Goal: Obtain resource: Download file/media

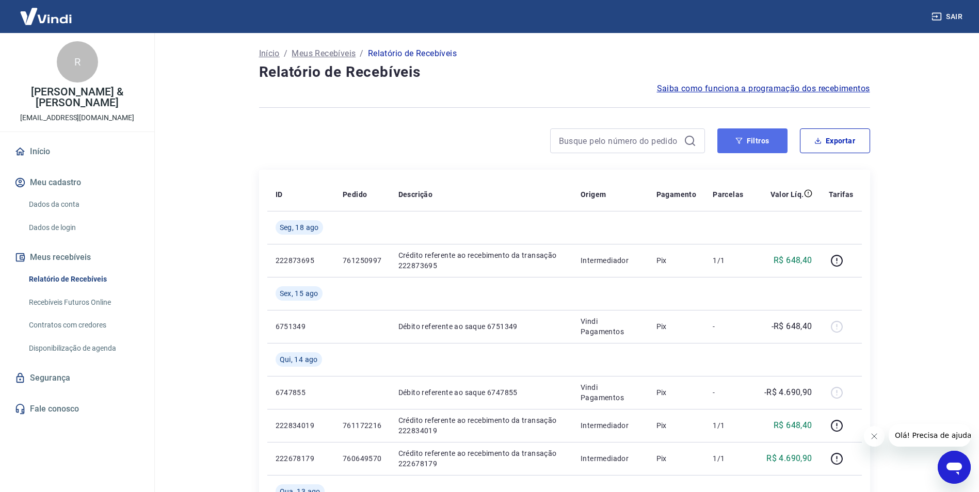
click at [741, 138] on icon "button" at bounding box center [739, 140] width 7 height 7
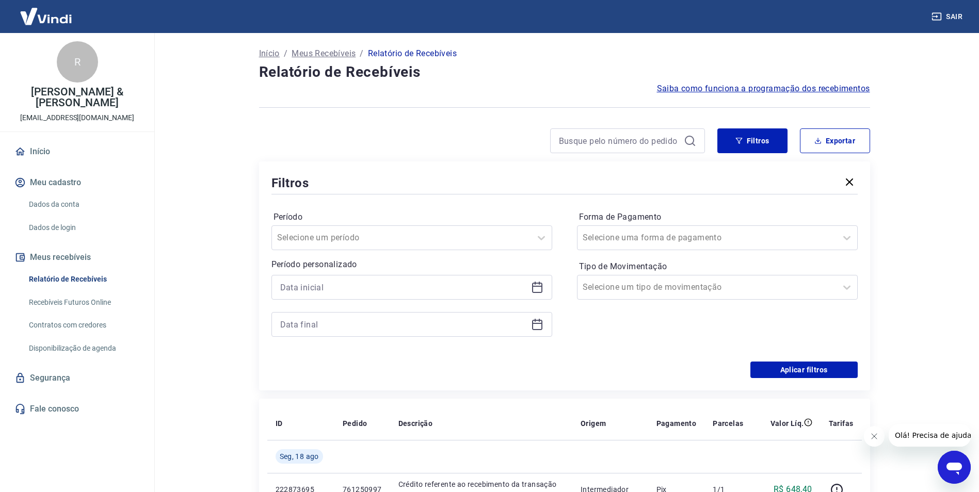
click at [539, 290] on icon at bounding box center [537, 287] width 12 height 12
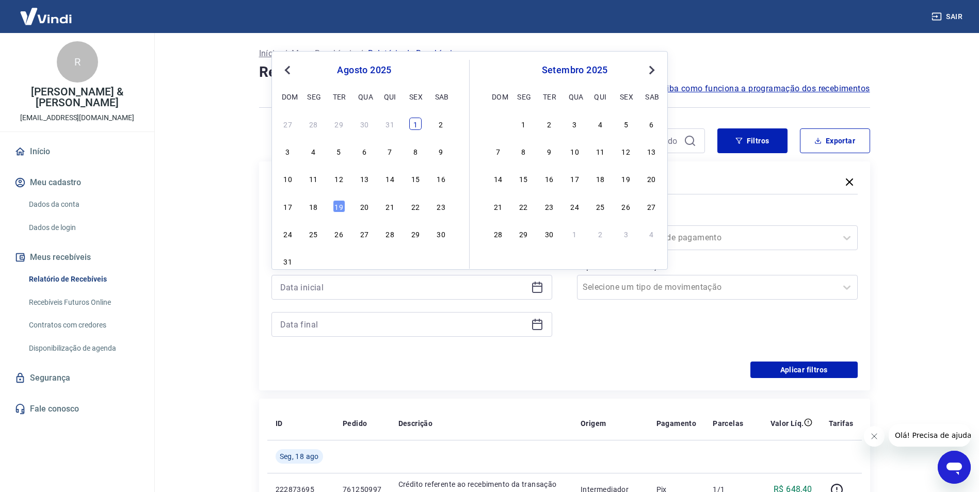
click at [413, 124] on div "1" at bounding box center [415, 124] width 12 height 12
type input "[DATE]"
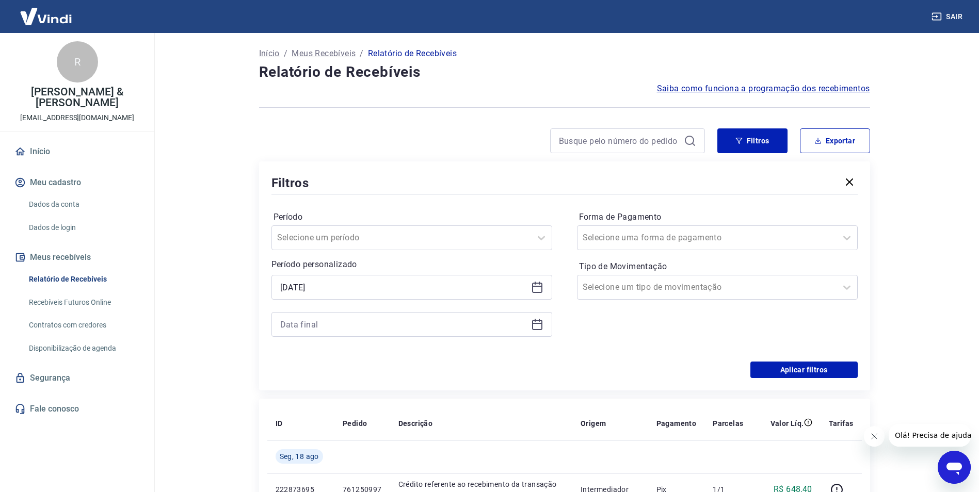
click at [542, 326] on icon at bounding box center [537, 324] width 12 height 12
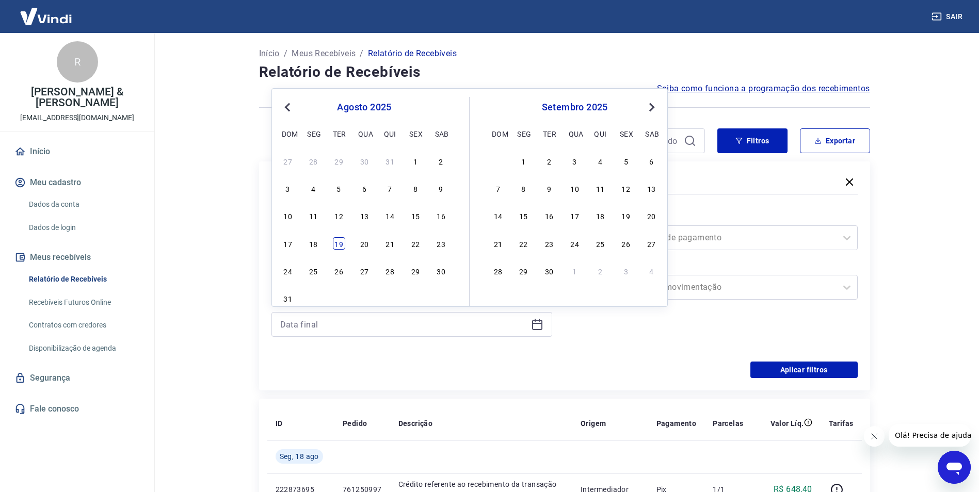
click at [341, 244] on div "19" at bounding box center [339, 243] width 12 height 12
type input "[DATE]"
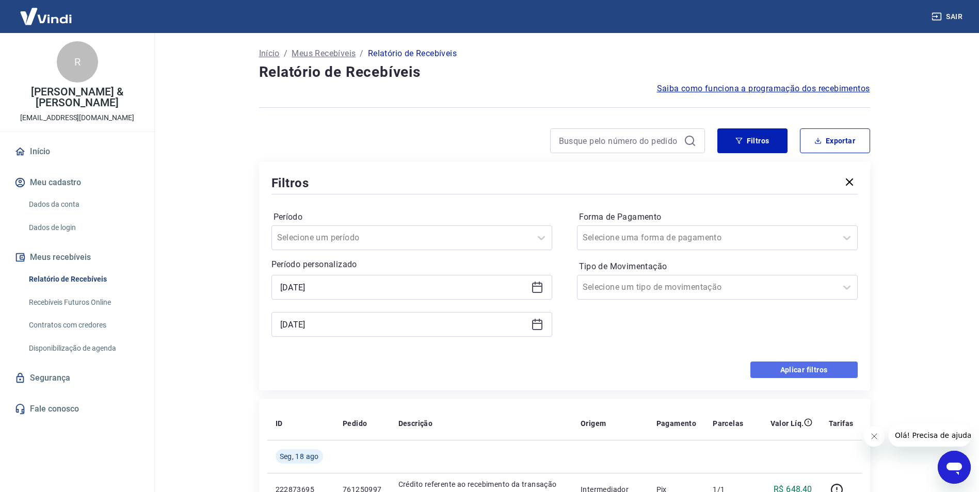
click at [816, 369] on button "Aplicar filtros" at bounding box center [803, 370] width 107 height 17
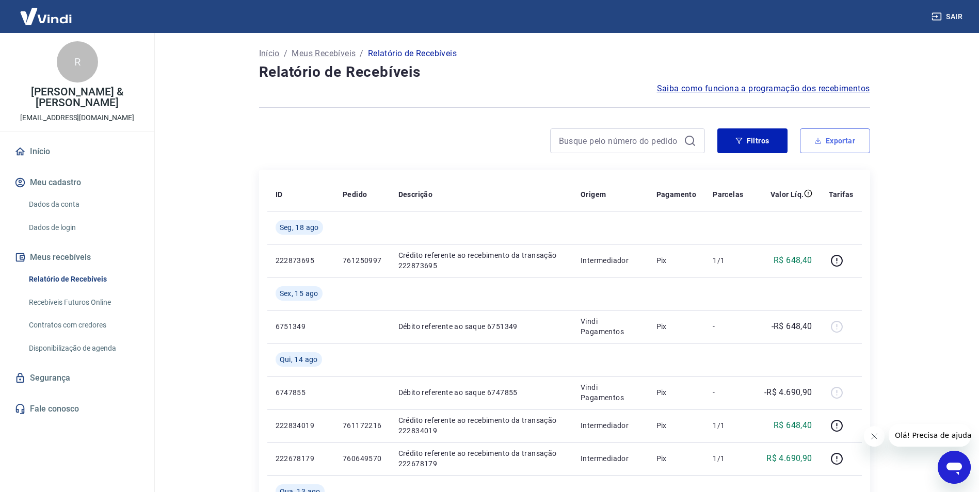
click at [827, 142] on button "Exportar" at bounding box center [835, 141] width 70 height 25
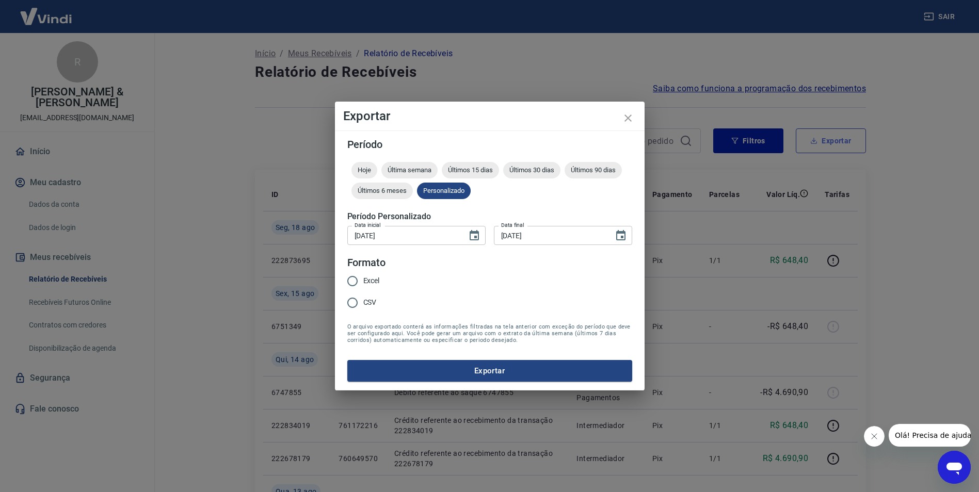
type input "[DATE]"
click at [363, 302] on input "CSV" at bounding box center [356, 303] width 22 height 22
radio input "true"
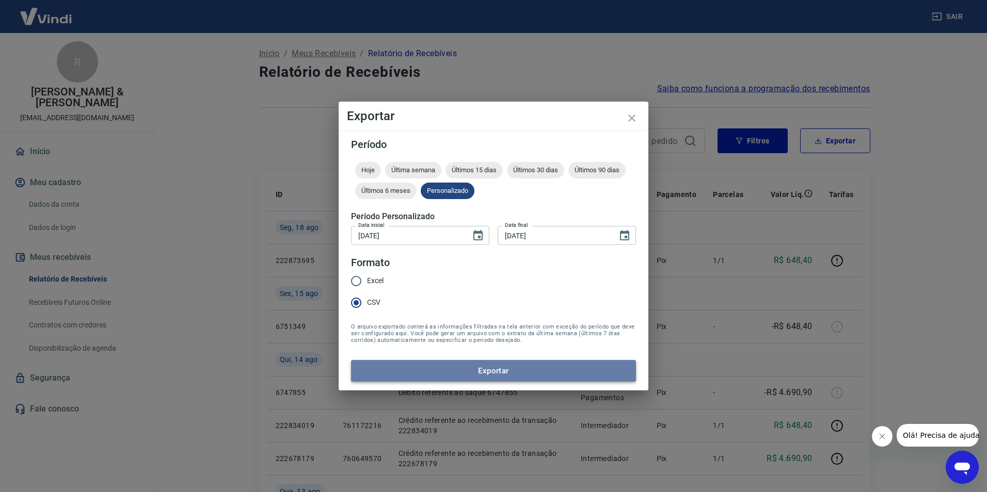
click at [507, 373] on button "Exportar" at bounding box center [493, 371] width 285 height 22
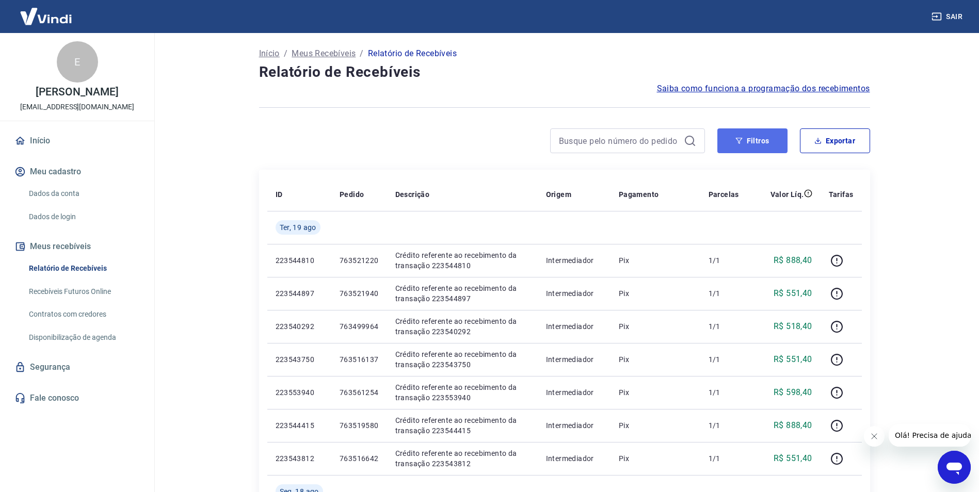
click at [779, 145] on button "Filtros" at bounding box center [752, 141] width 70 height 25
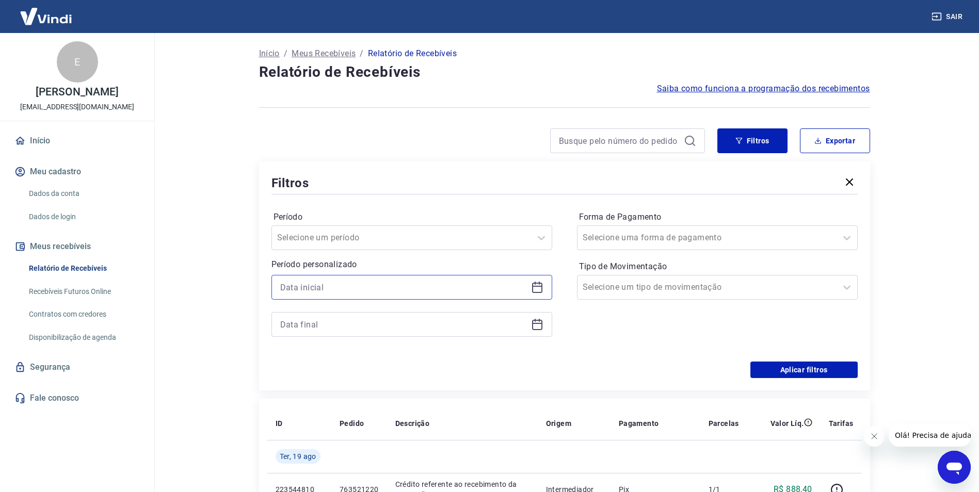
click at [449, 294] on input at bounding box center [403, 287] width 247 height 15
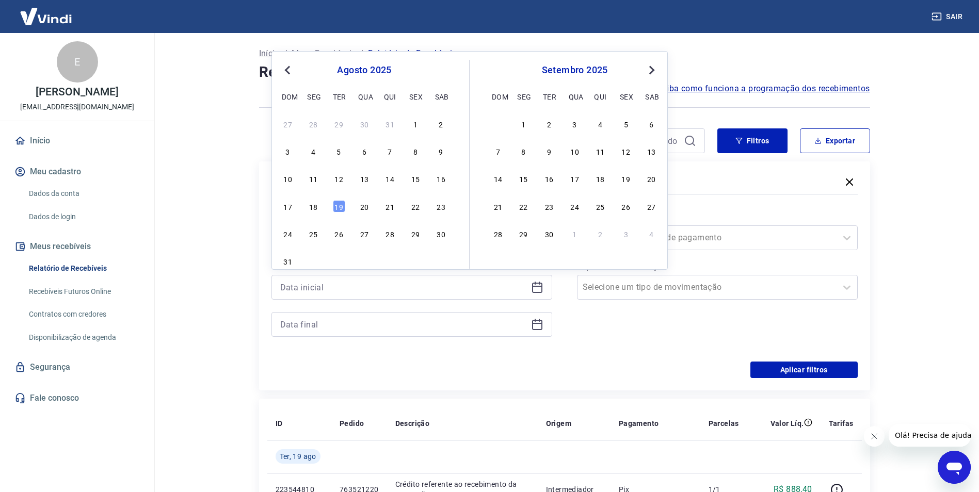
click at [413, 115] on div "agosto 2025 dom seg ter qua qui sex sab 27 28 29 30 31 1 2 3 4 5 6 7 8 9 10 11 …" at bounding box center [374, 164] width 189 height 209
click at [414, 124] on div "1" at bounding box center [415, 124] width 12 height 12
type input "[DATE]"
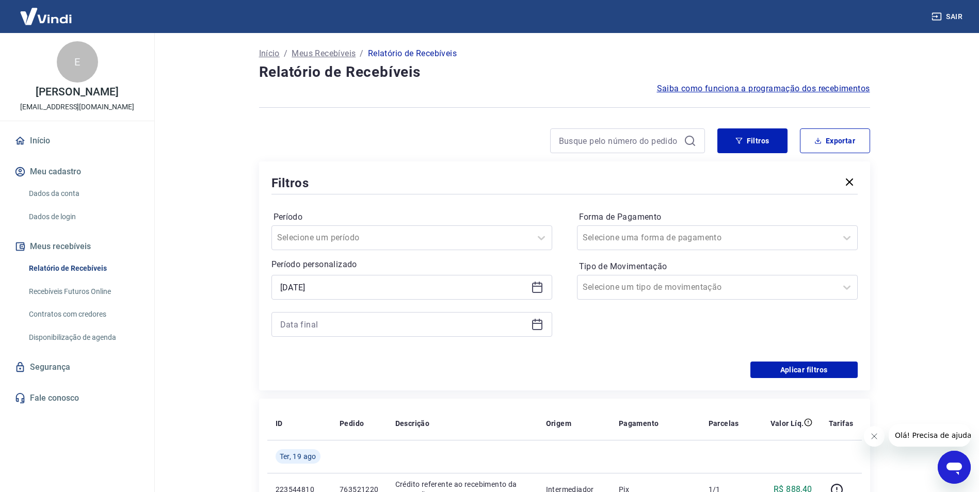
click at [539, 324] on icon at bounding box center [537, 323] width 10 height 1
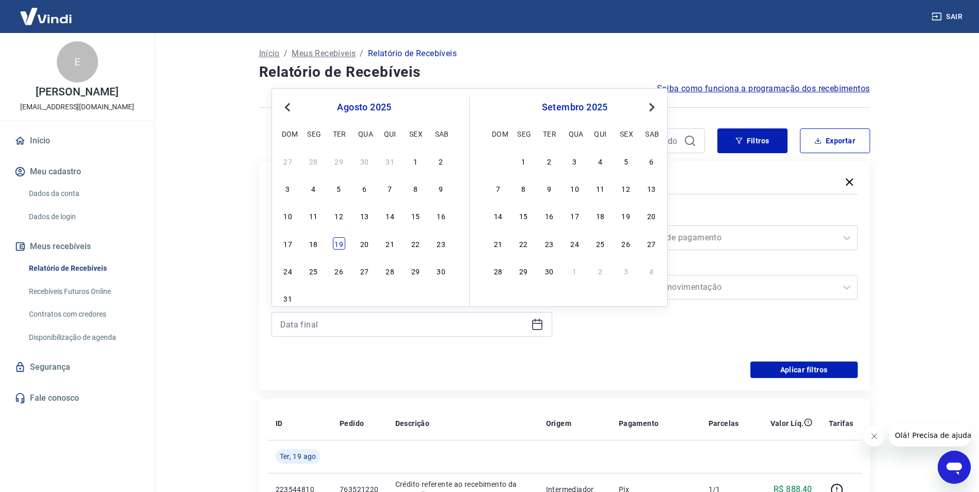
click at [335, 247] on div "19" at bounding box center [339, 243] width 12 height 12
type input "[DATE]"
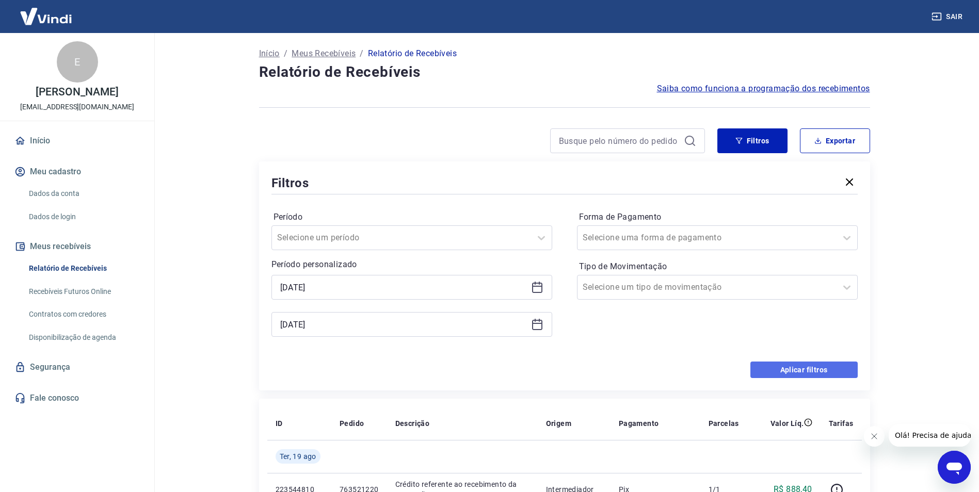
click at [799, 365] on button "Aplicar filtros" at bounding box center [803, 370] width 107 height 17
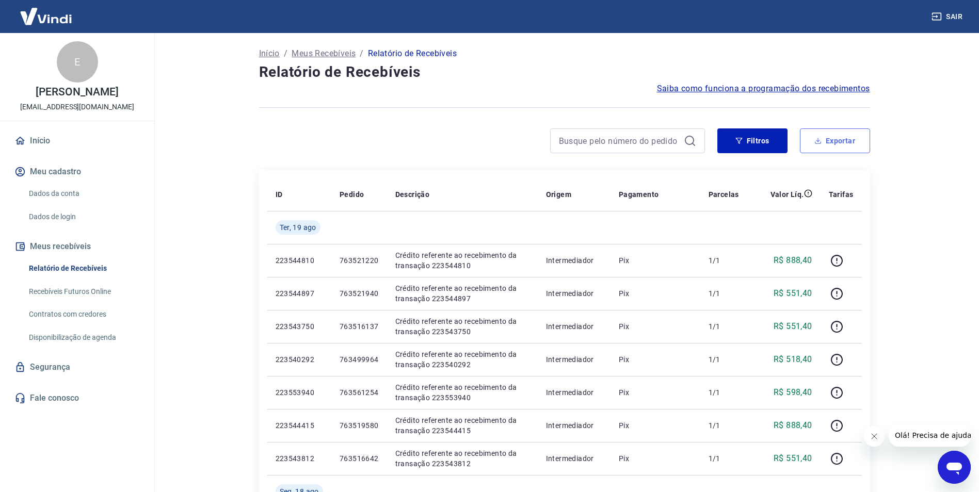
click at [836, 146] on button "Exportar" at bounding box center [835, 141] width 70 height 25
type input "[DATE]"
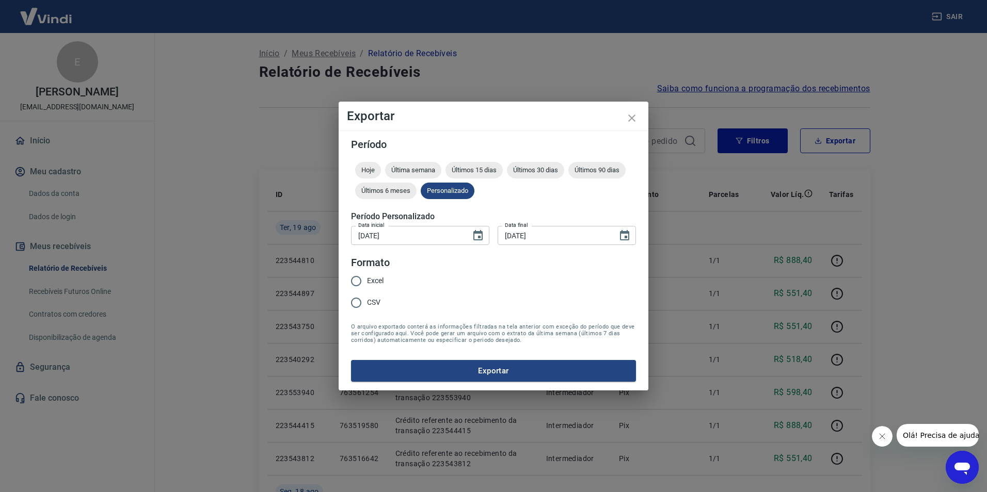
click at [375, 299] on span "CSV" at bounding box center [373, 302] width 13 height 11
click at [367, 299] on input "CSV" at bounding box center [356, 303] width 22 height 22
radio input "true"
click at [424, 365] on button "Exportar" at bounding box center [493, 371] width 285 height 22
